Goal: Transaction & Acquisition: Purchase product/service

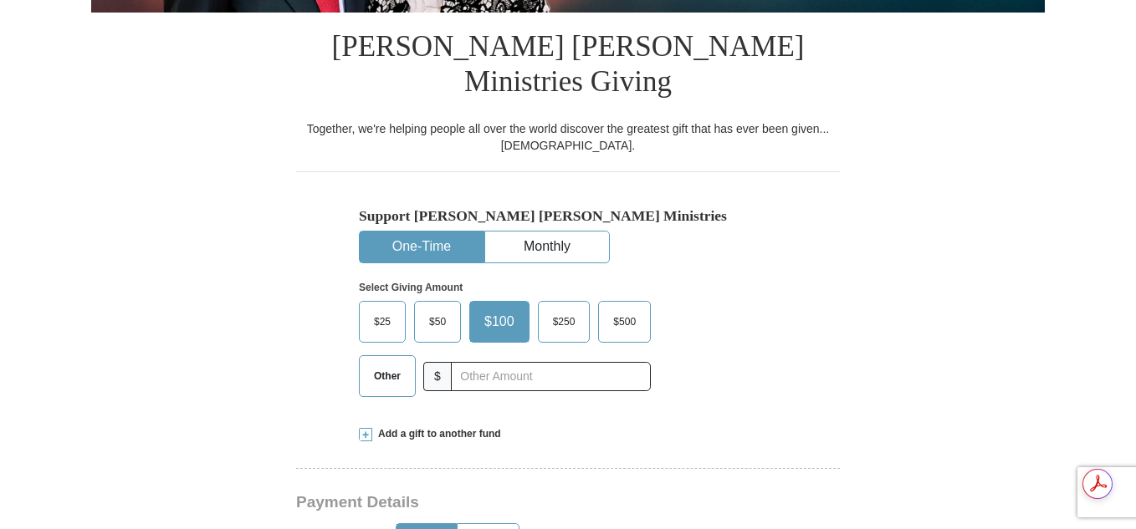
scroll to position [409, 0]
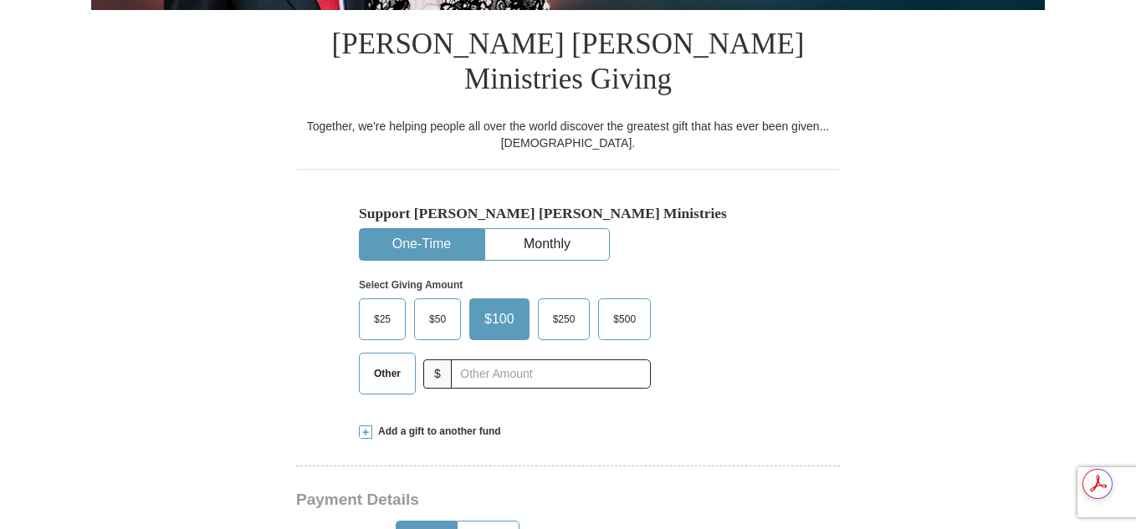
click at [402, 361] on span "Other" at bounding box center [386, 373] width 43 height 25
click at [0, 0] on input "Other" at bounding box center [0, 0] width 0 height 0
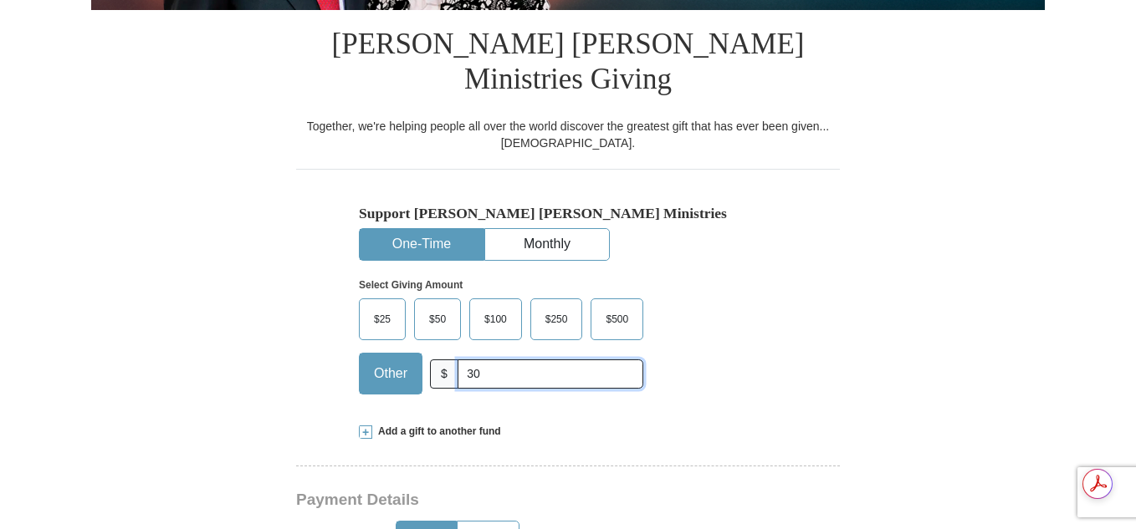
type input "30.00"
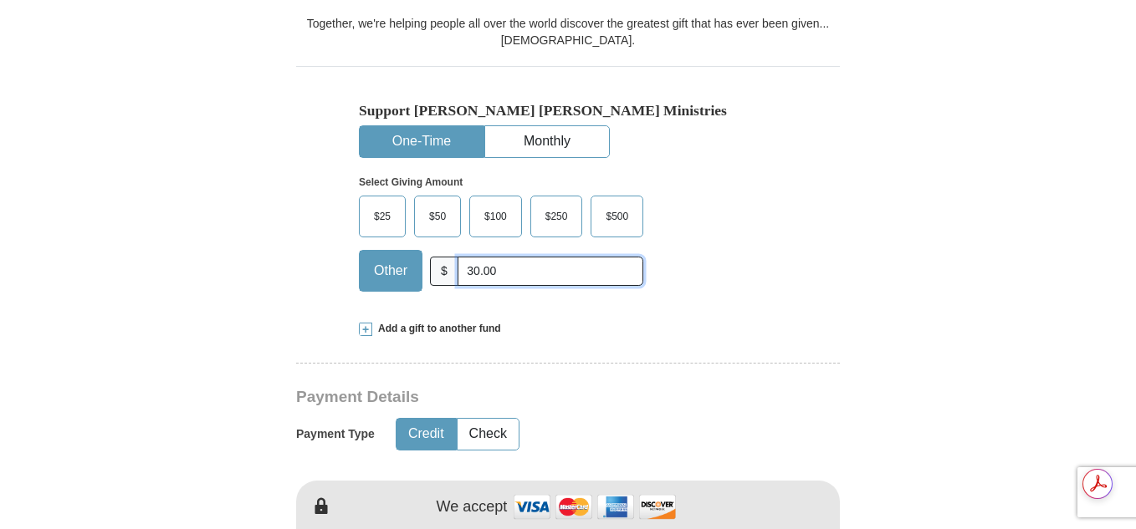
scroll to position [519, 0]
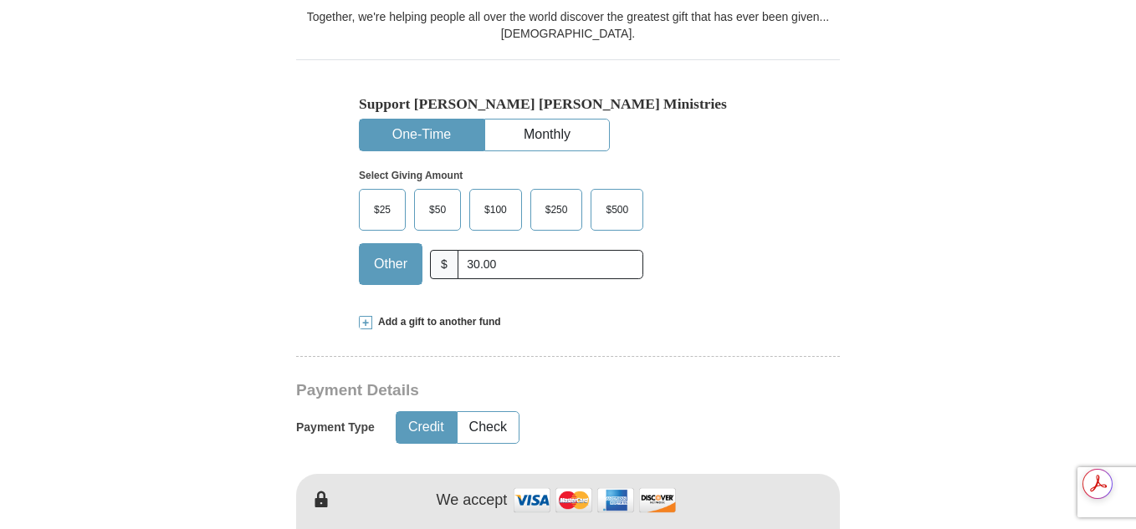
click at [365, 316] on span at bounding box center [365, 322] width 13 height 13
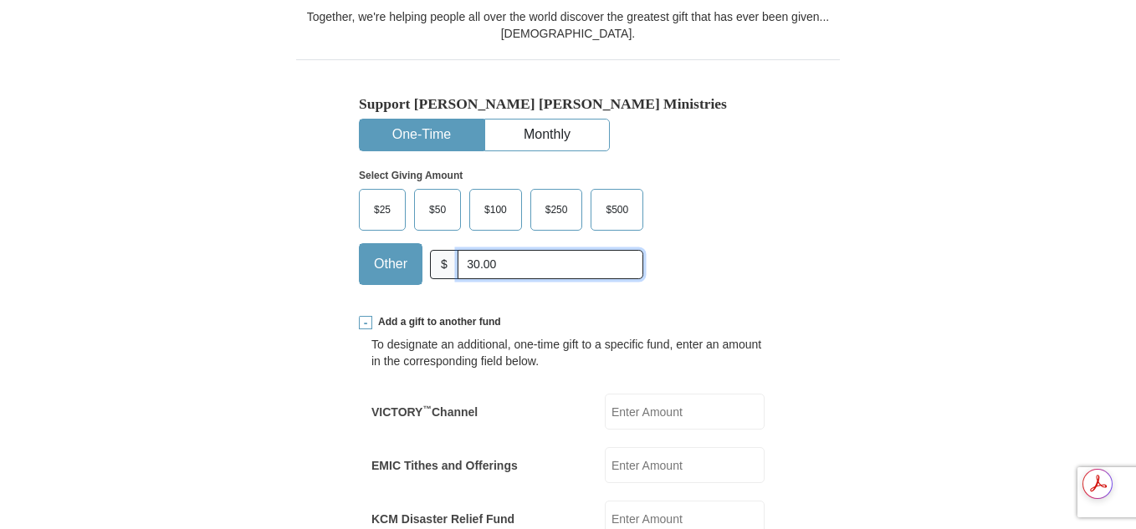
drag, startPoint x: 501, startPoint y: 231, endPoint x: 459, endPoint y: 232, distance: 41.8
click at [459, 250] on input "30.00" at bounding box center [550, 264] width 186 height 29
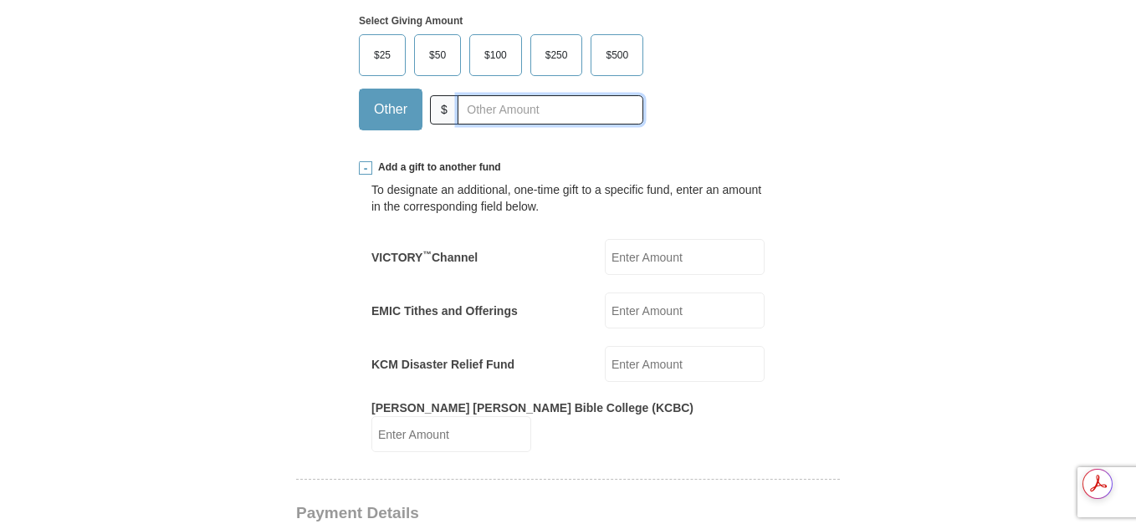
scroll to position [682, 0]
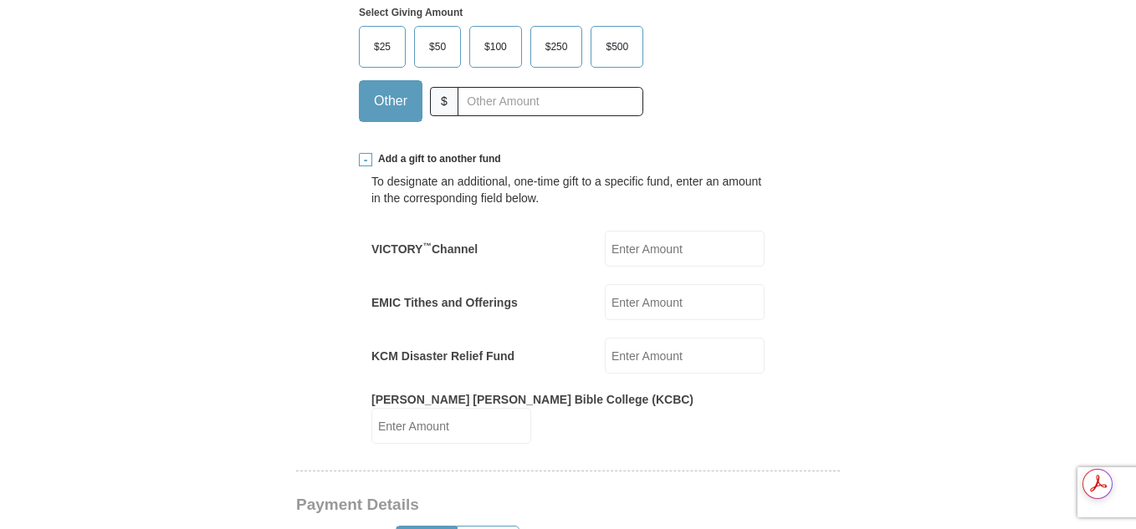
click at [623, 338] on input "KCM Disaster Relief Fund" at bounding box center [685, 356] width 160 height 36
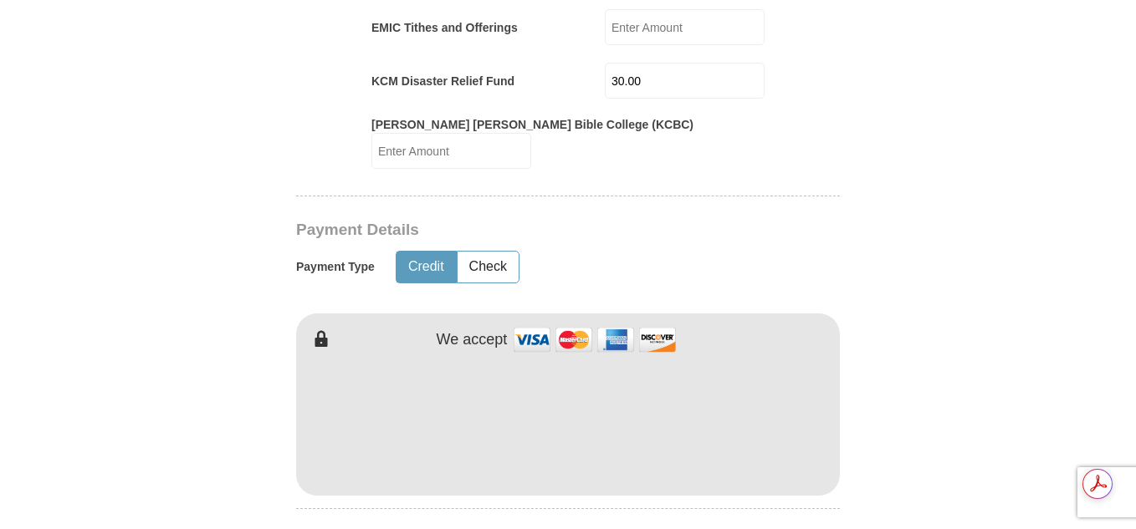
scroll to position [966, 0]
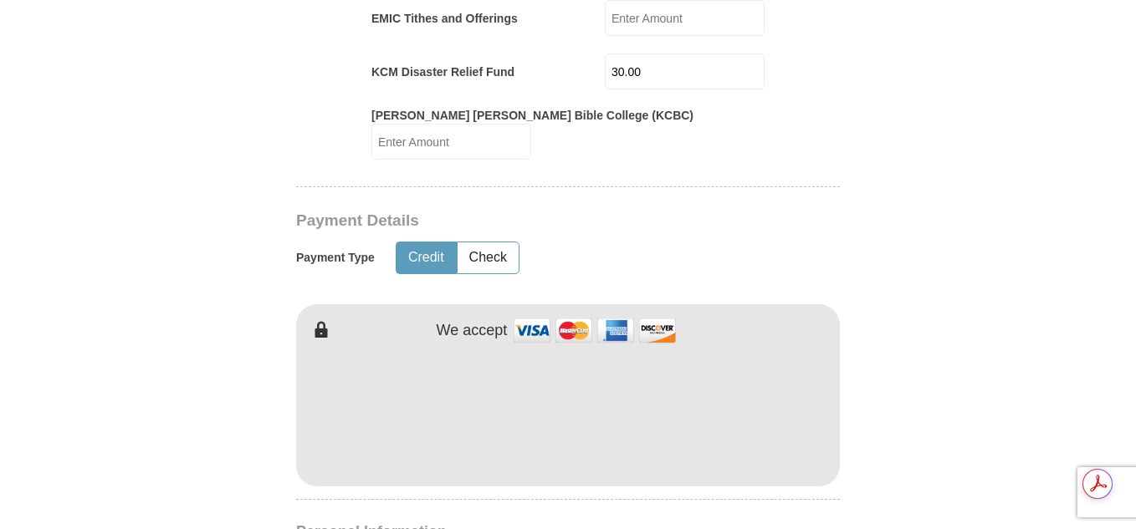
type input "30.00"
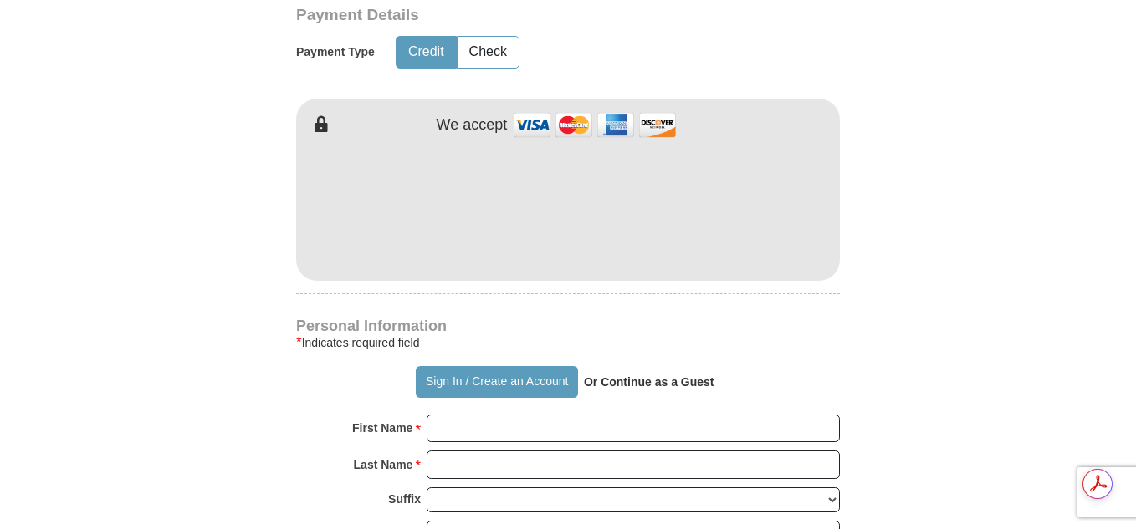
scroll to position [1183, 0]
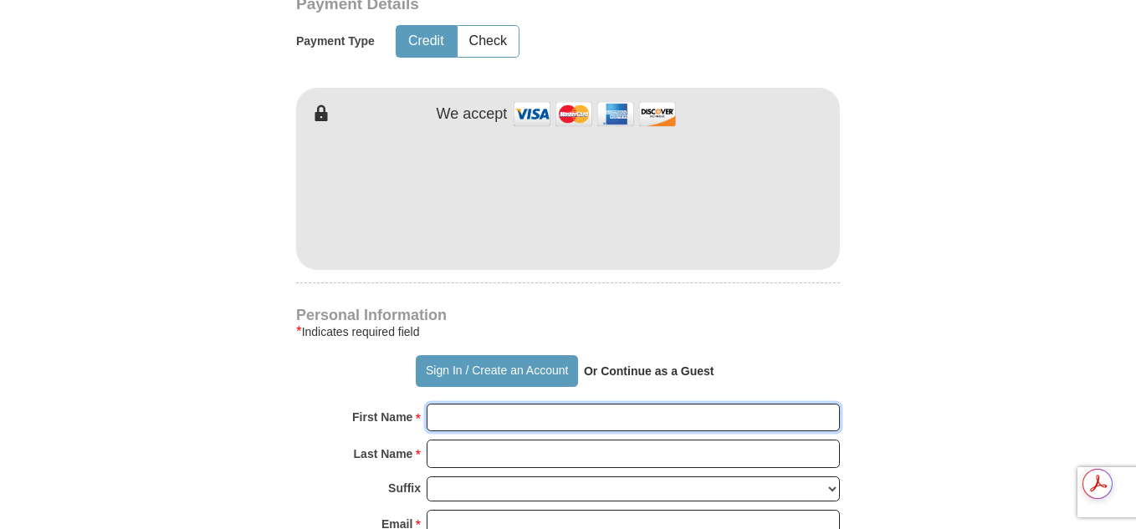
click at [576, 404] on input "First Name *" at bounding box center [633, 418] width 413 height 28
type input "[PERSON_NAME]"
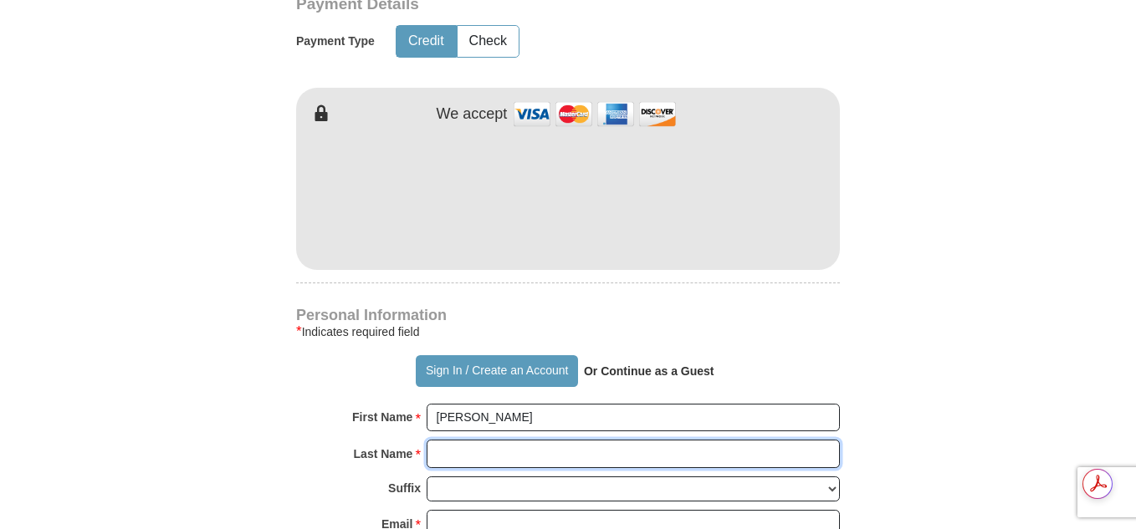
click at [534, 440] on input "Last Name *" at bounding box center [633, 454] width 413 height 28
type input "[PERSON_NAME]"
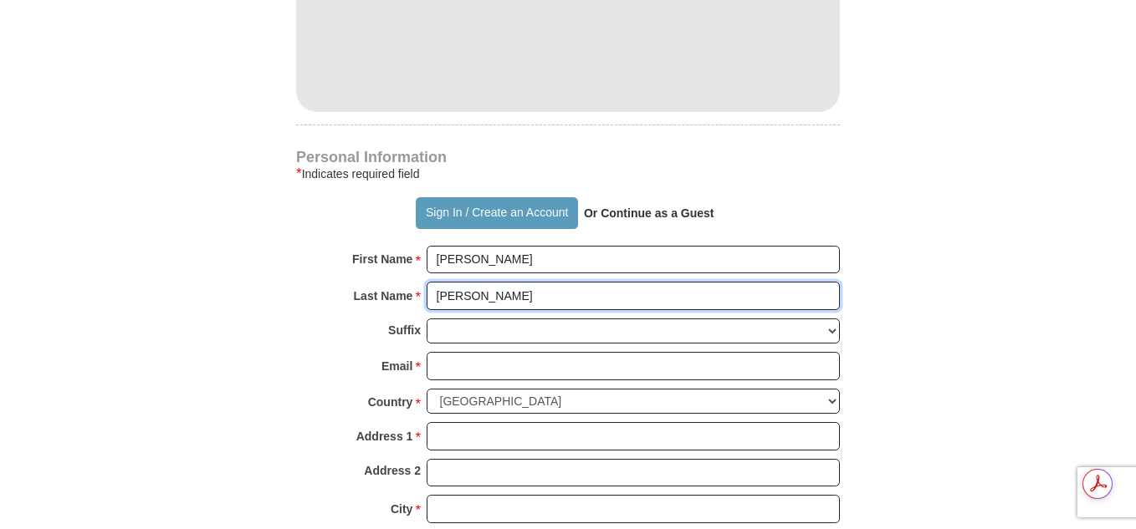
scroll to position [1352, 0]
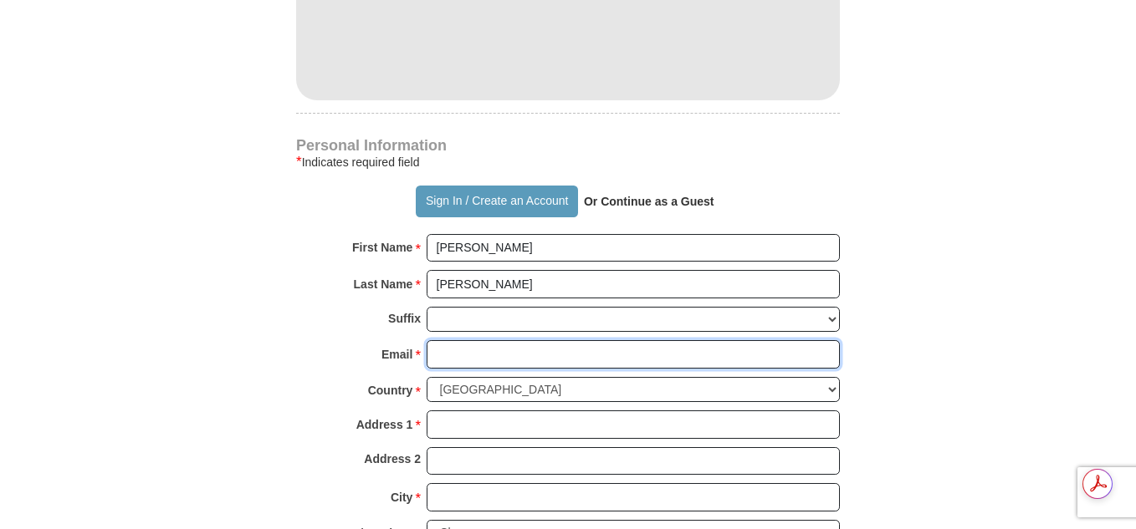
click at [517, 340] on input "Email *" at bounding box center [633, 354] width 413 height 28
type input "[EMAIL_ADDRESS][DOMAIN_NAME]"
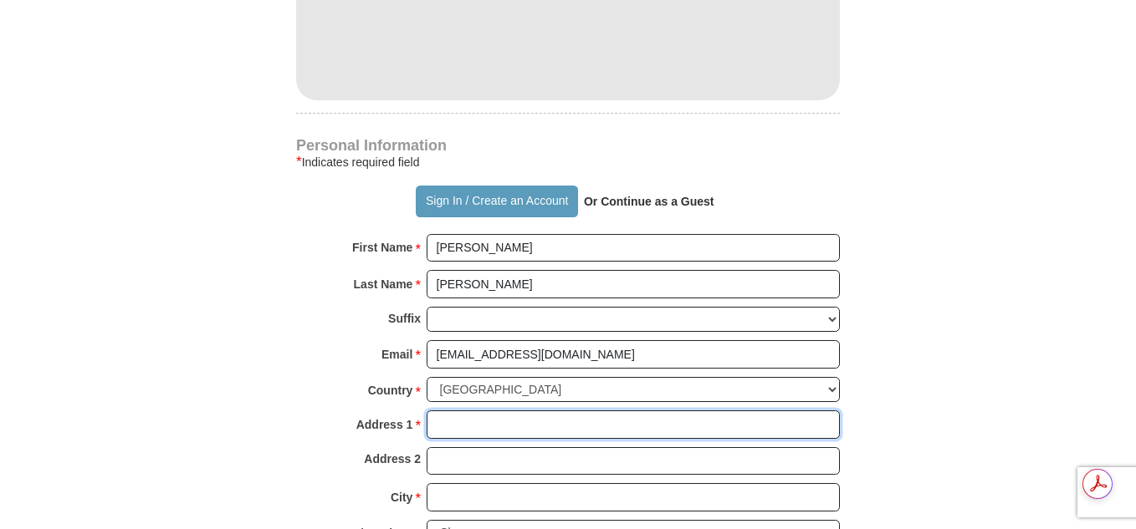
type input "[STREET_ADDRESS]"
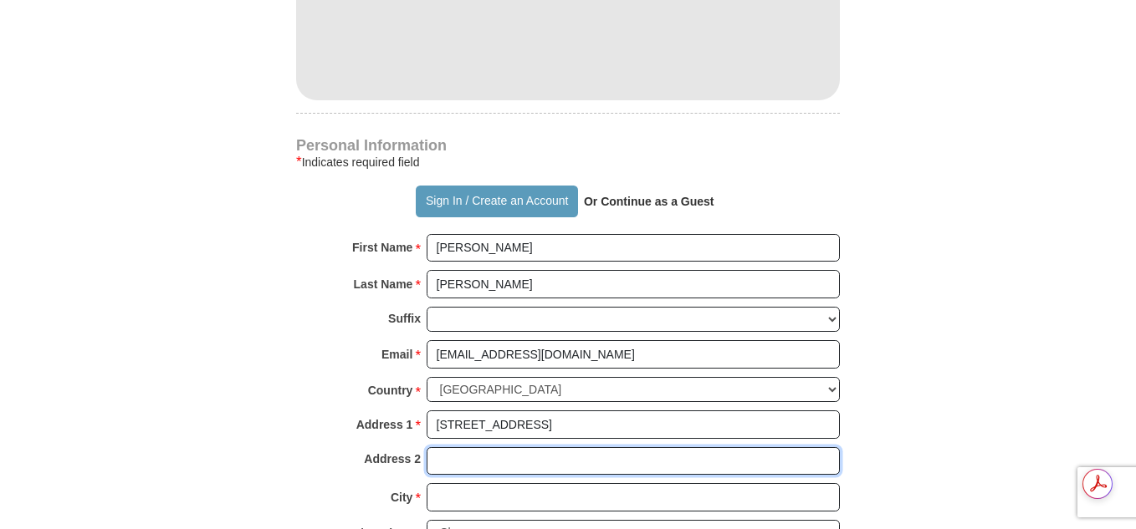
type input "Apt 1"
type input "[GEOGRAPHIC_DATA]"
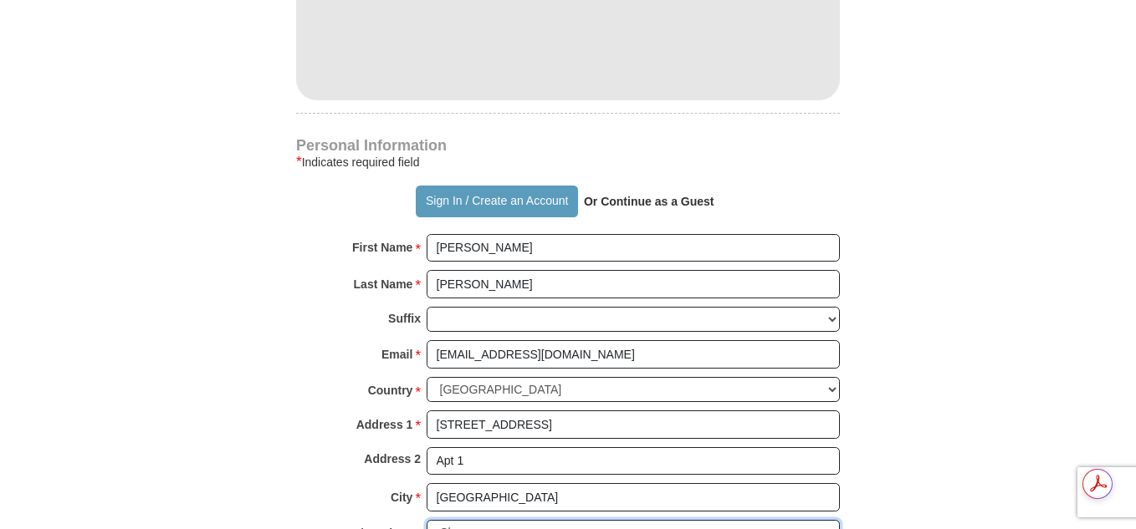
select select "FL"
type input "34990"
type input "7722076932"
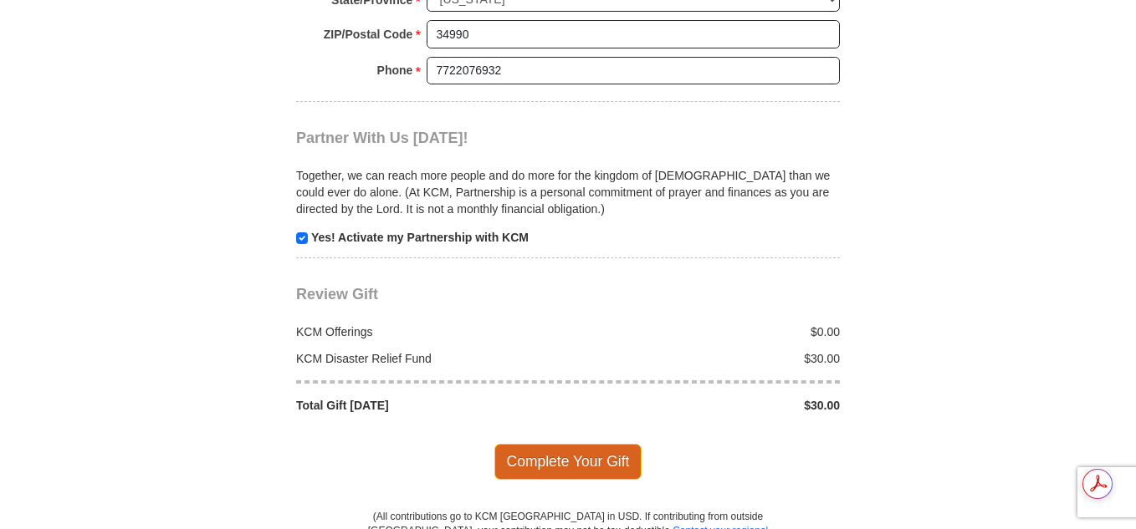
scroll to position [1890, 0]
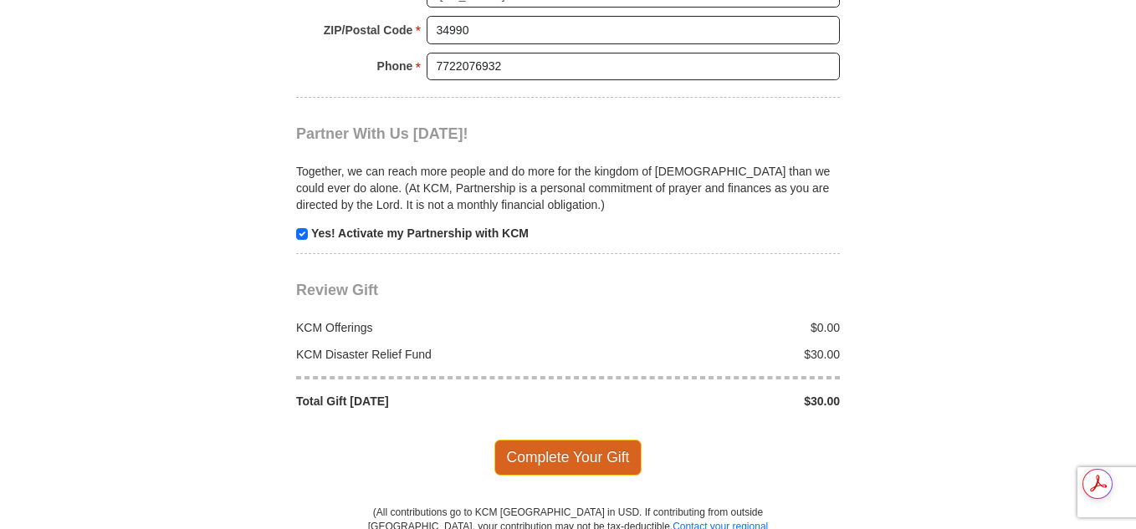
click at [575, 440] on span "Complete Your Gift" at bounding box center [568, 457] width 148 height 35
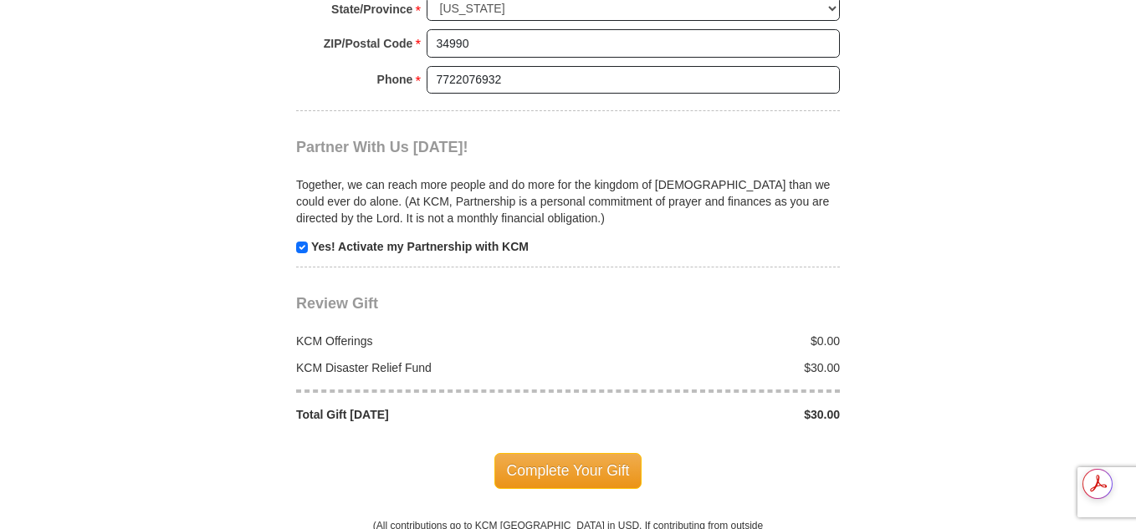
scroll to position [1990, 0]
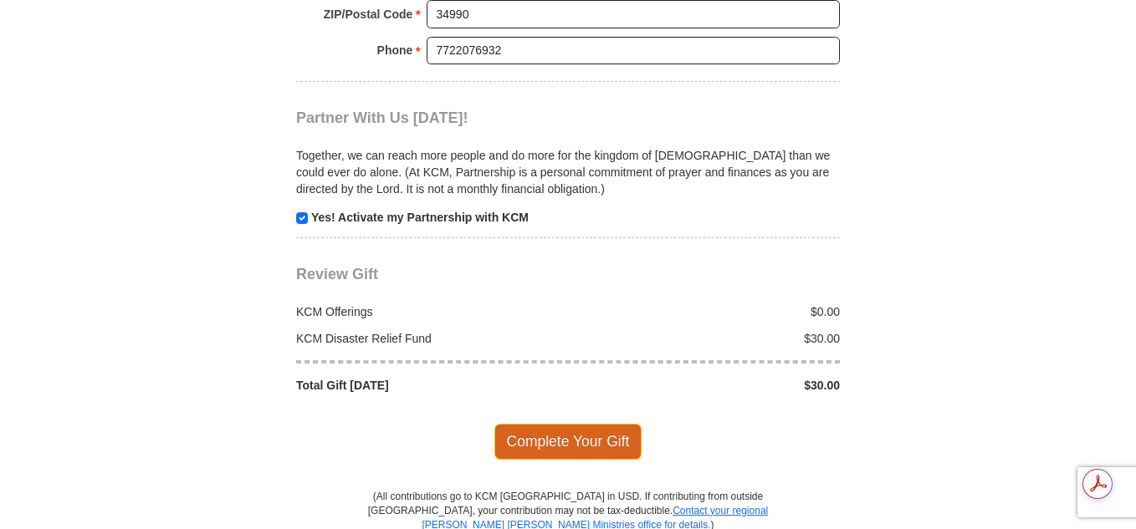
click at [590, 424] on span "Complete Your Gift" at bounding box center [568, 441] width 148 height 35
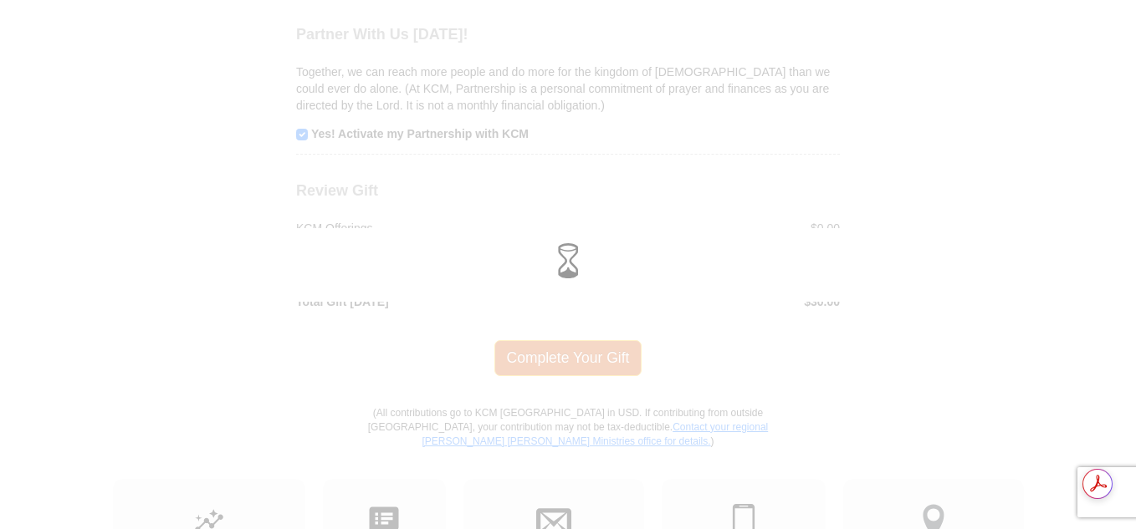
scroll to position [1906, 0]
